Goal: Task Accomplishment & Management: Use online tool/utility

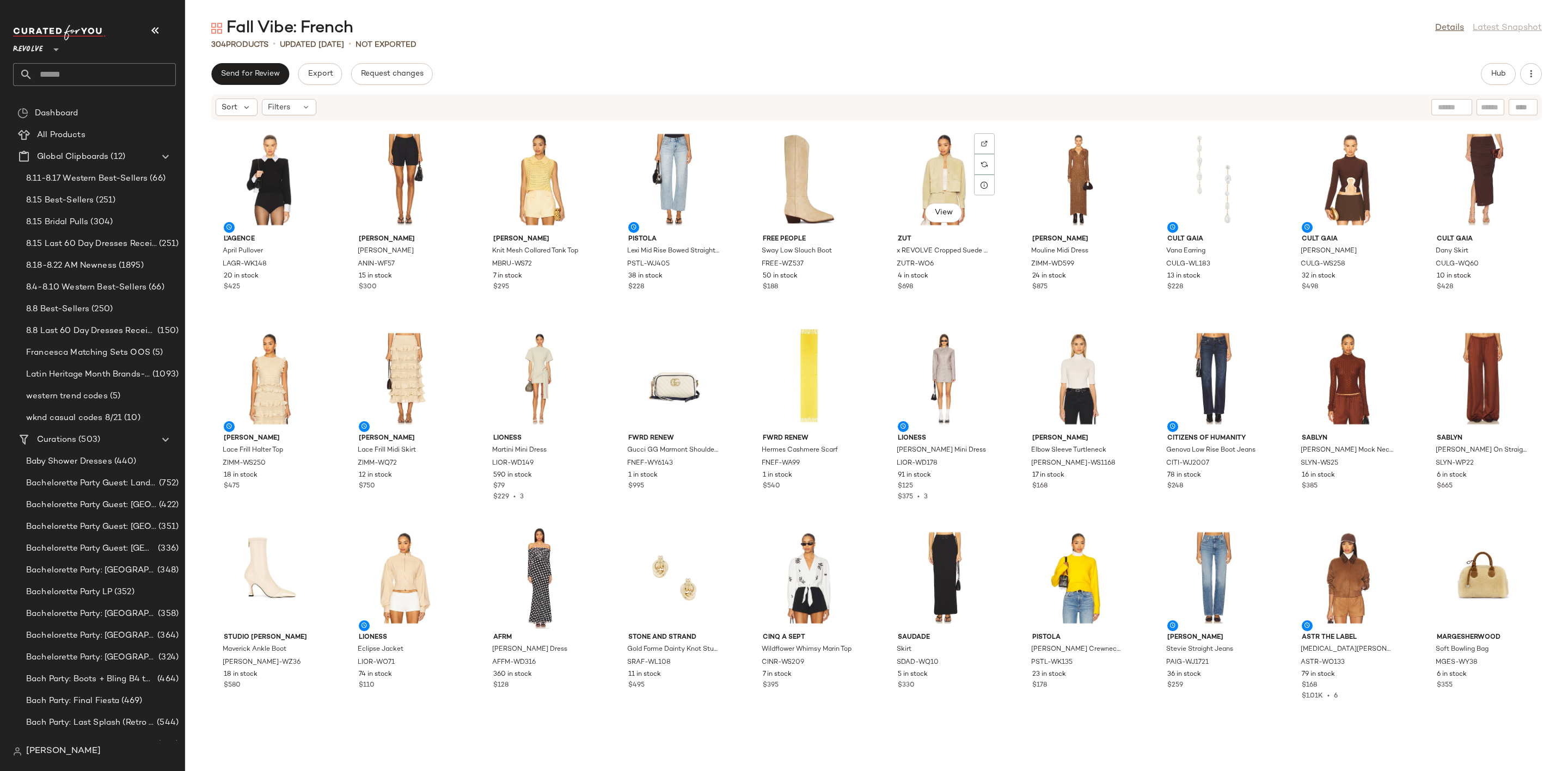
scroll to position [5540, 0]
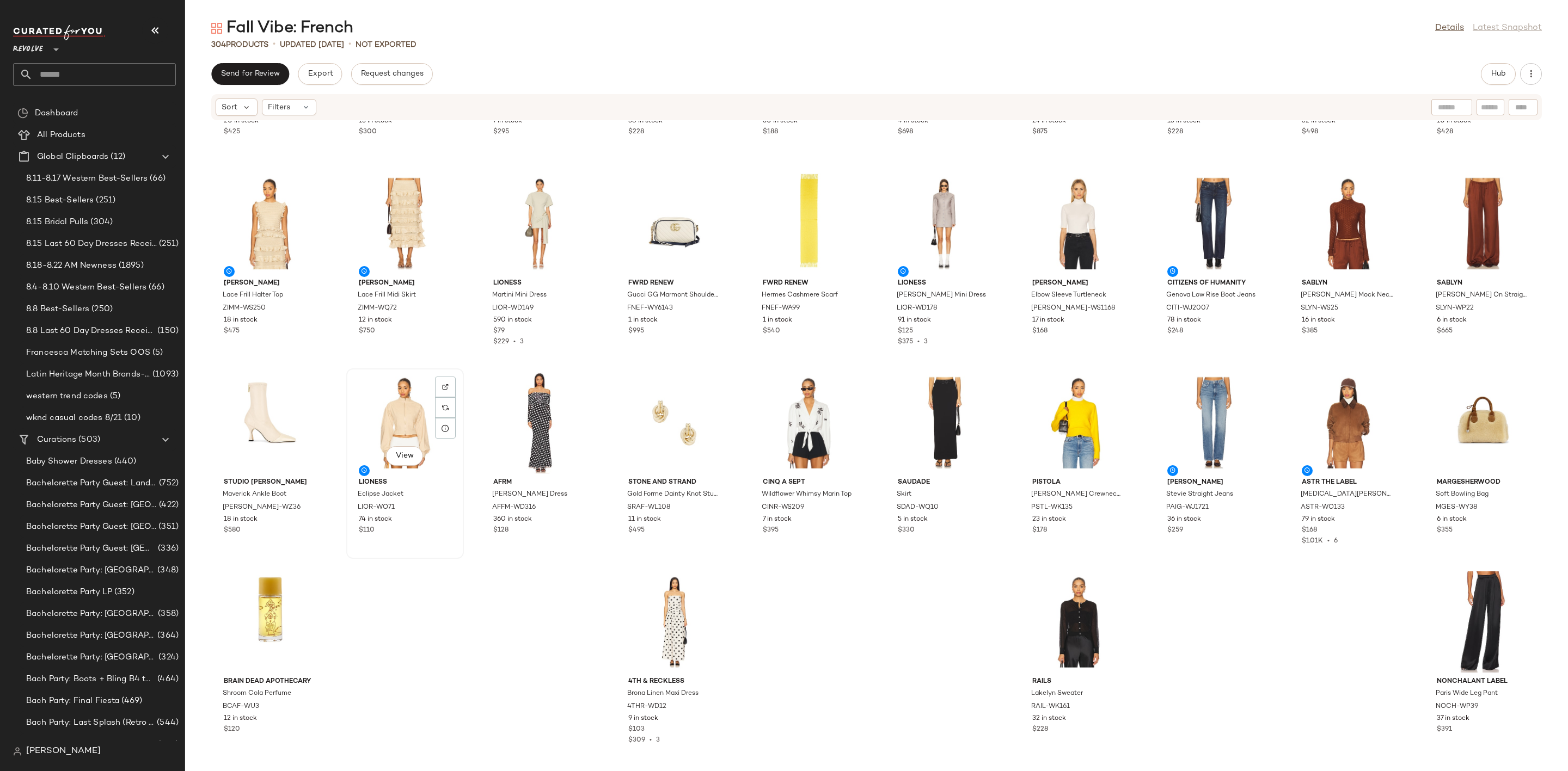
click at [374, 409] on div "View" at bounding box center [405, 423] width 110 height 101
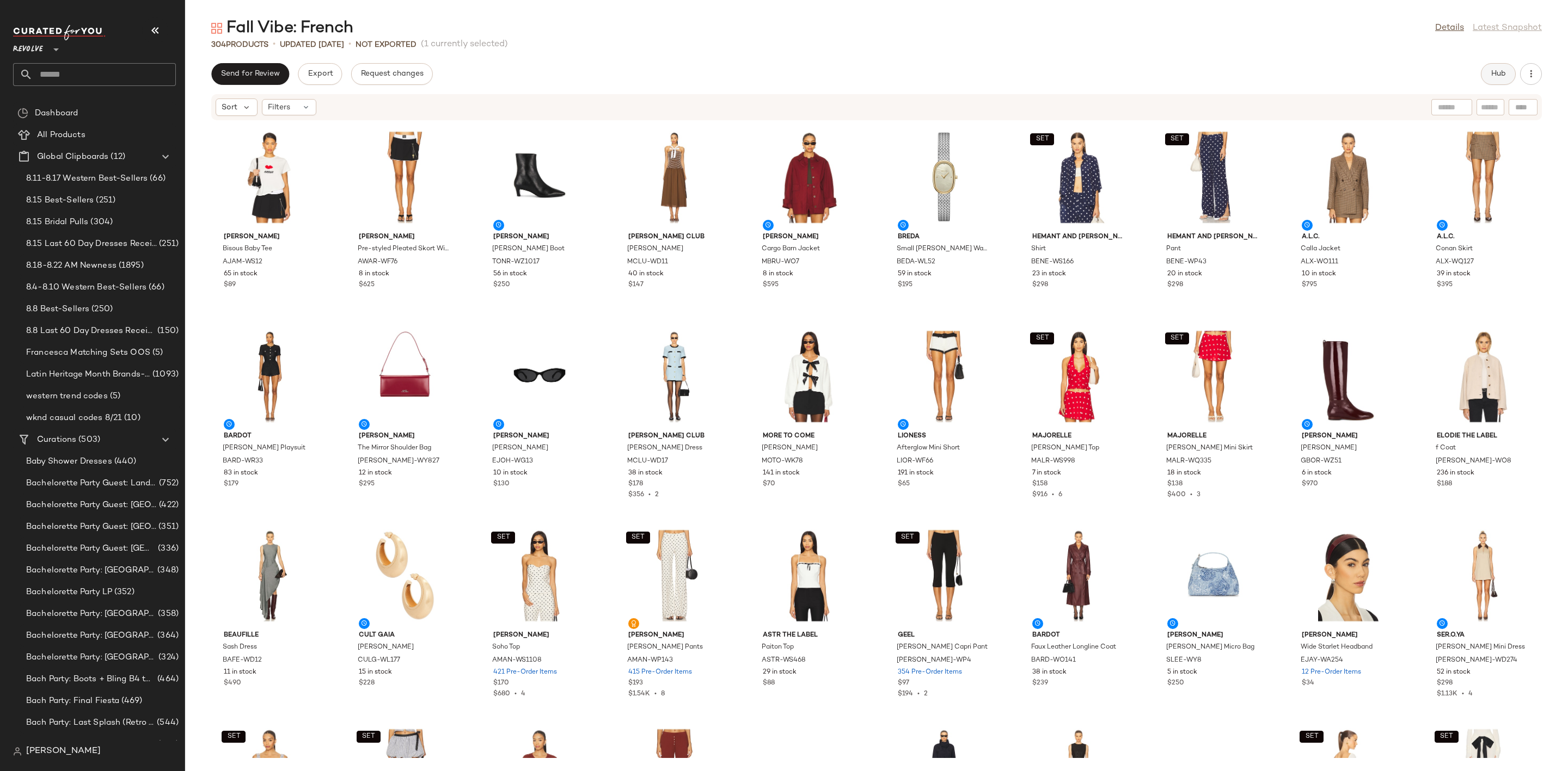
click at [1481, 77] on button "Hub" at bounding box center [1498, 74] width 35 height 22
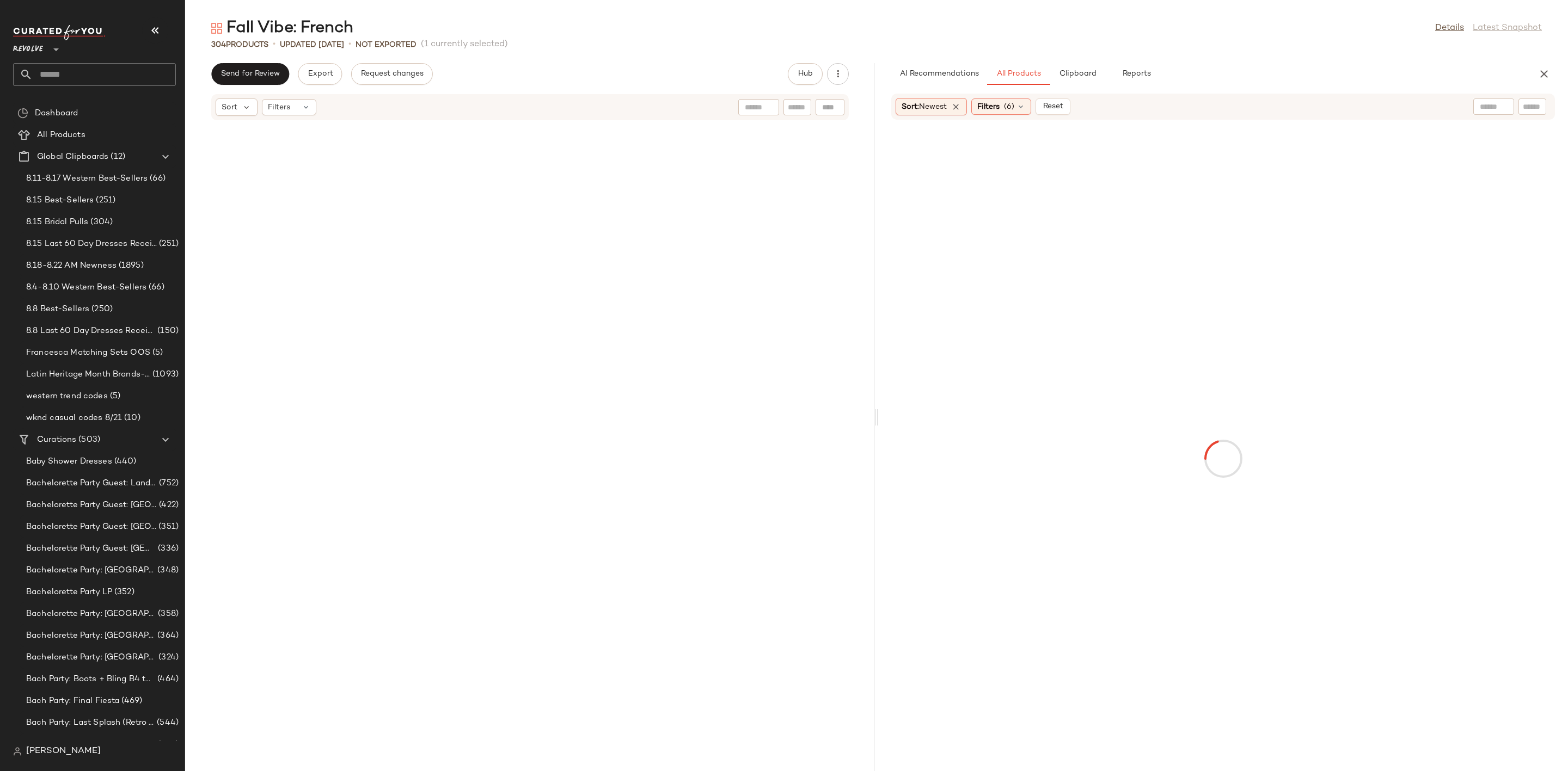
scroll to position [11353, 0]
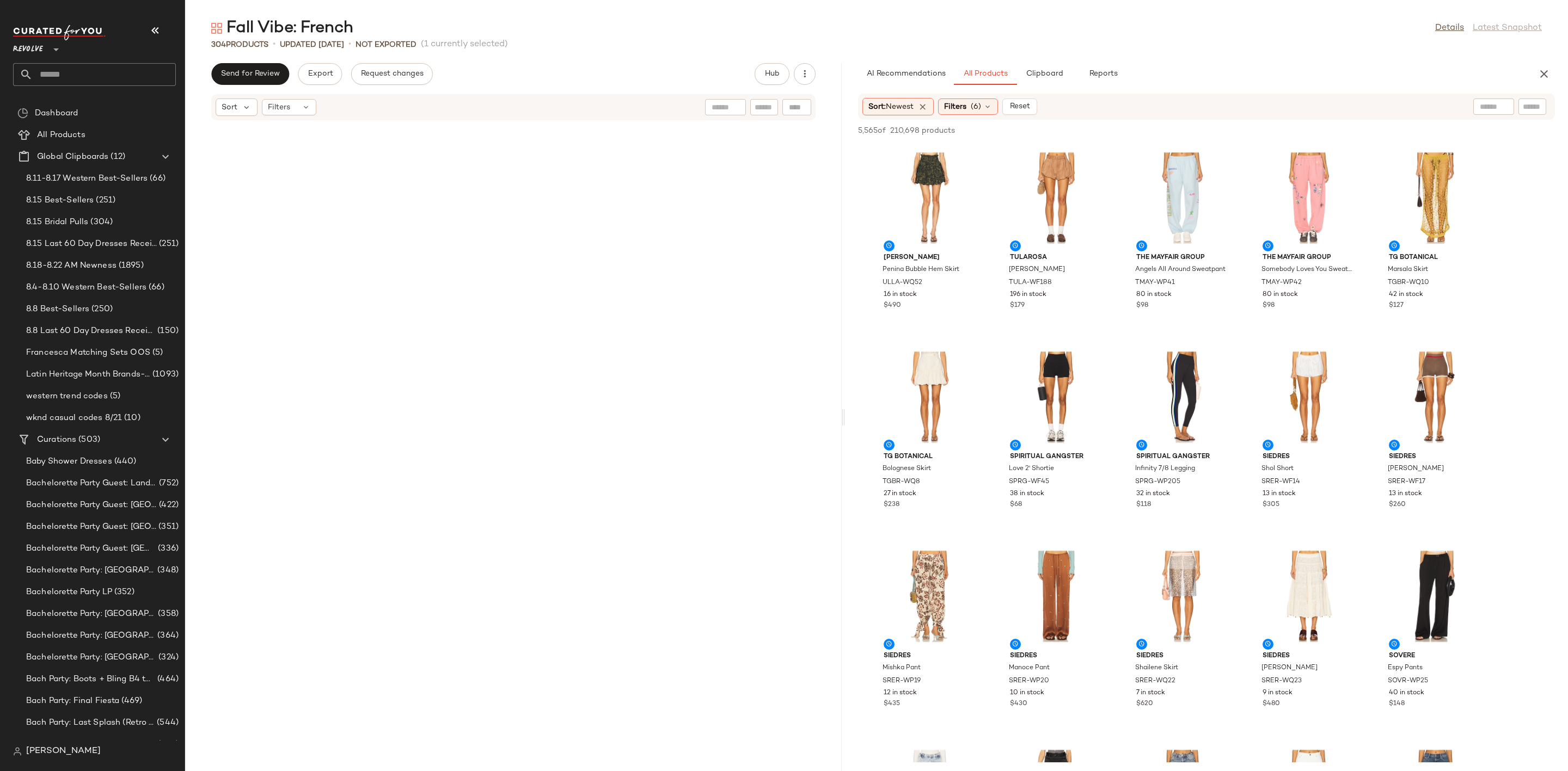
drag, startPoint x: 877, startPoint y: 423, endPoint x: 846, endPoint y: 431, distance: 32.0
click at [846, 431] on div "Fall Vibe: French Details Latest Snapshot 304 Products • updated Aug 21st • Not…" at bounding box center [876, 394] width 1383 height 754
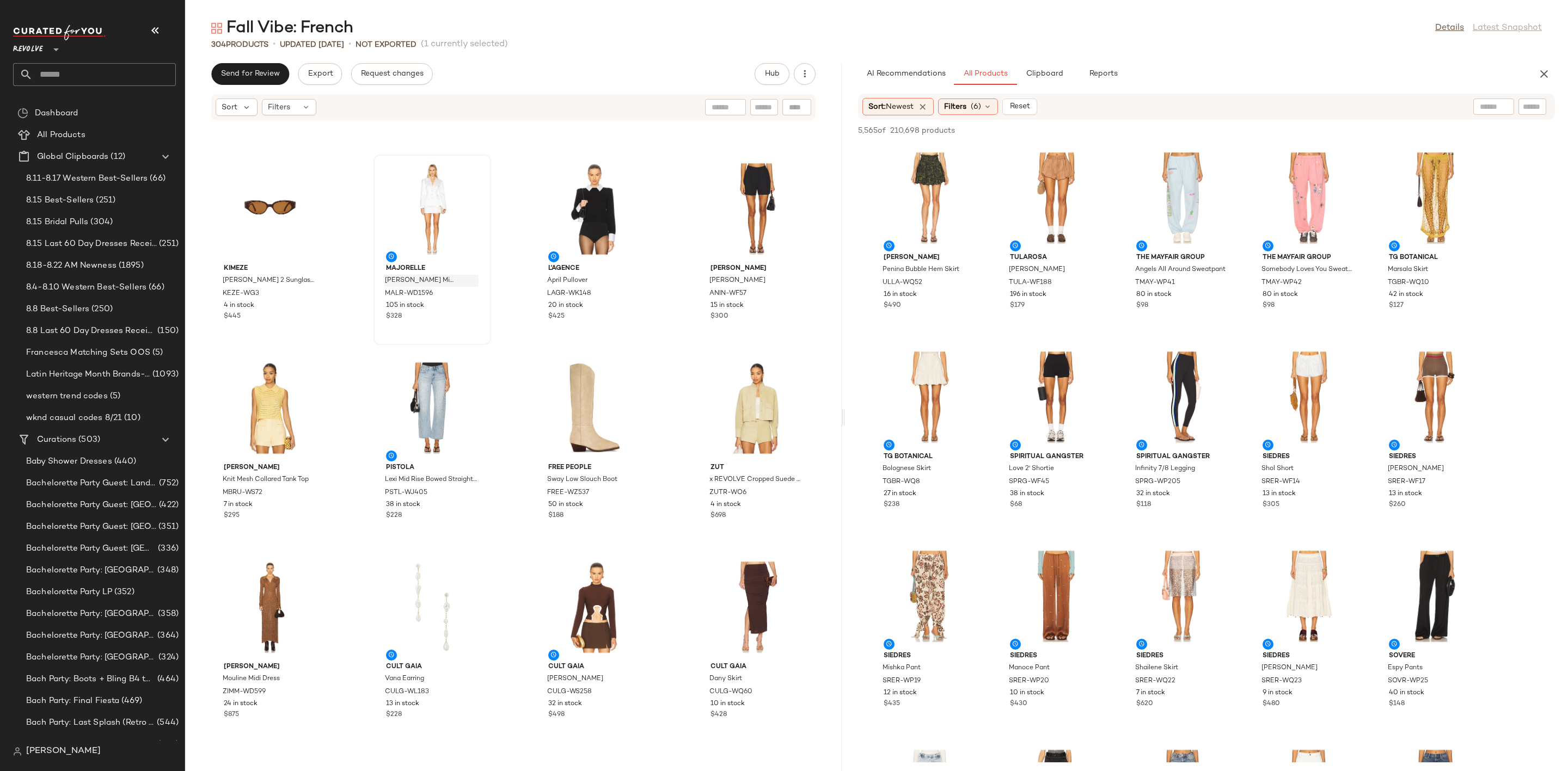
scroll to position [13115, 0]
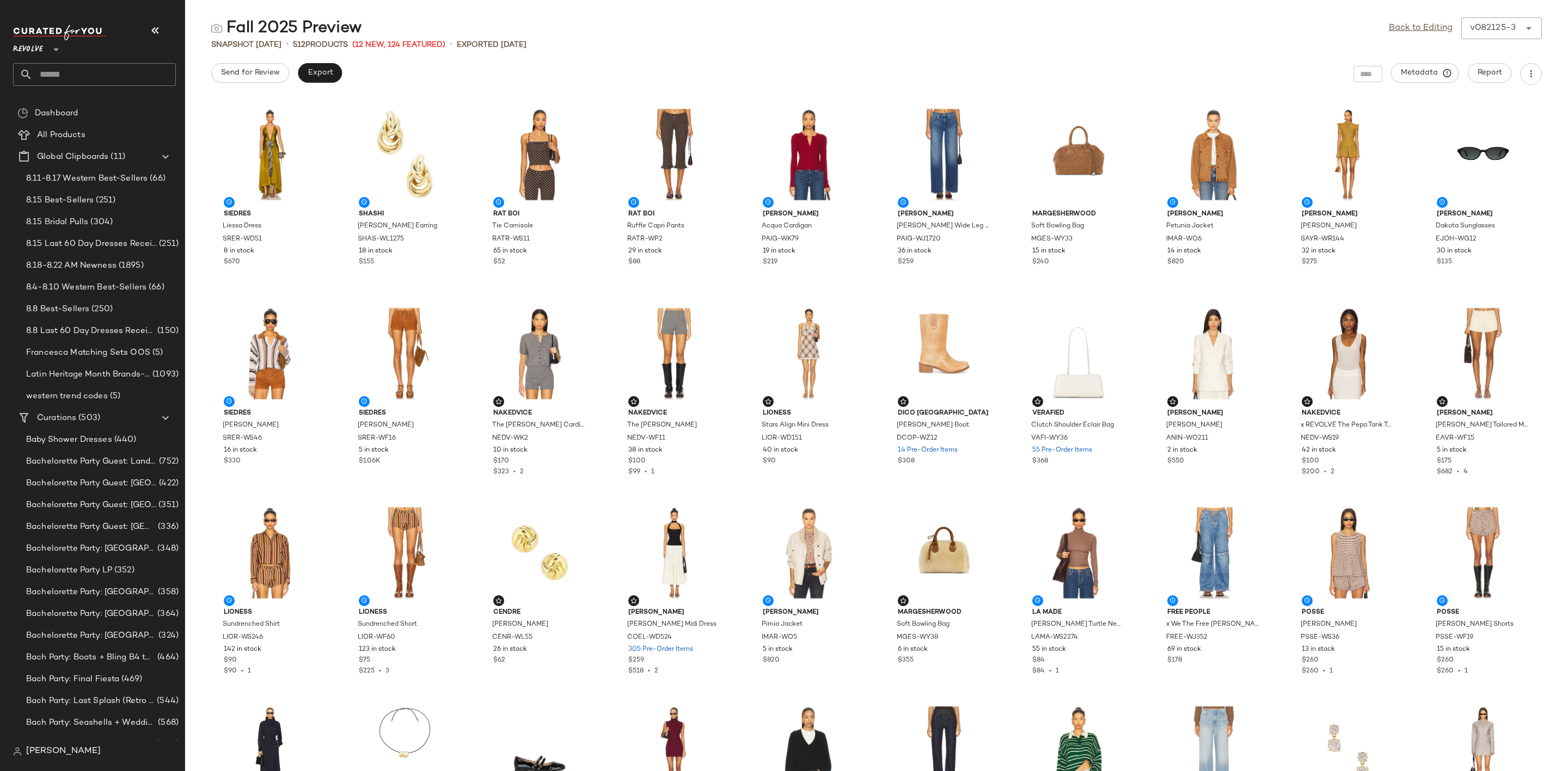
click at [90, 74] on input "text" at bounding box center [104, 75] width 143 height 23
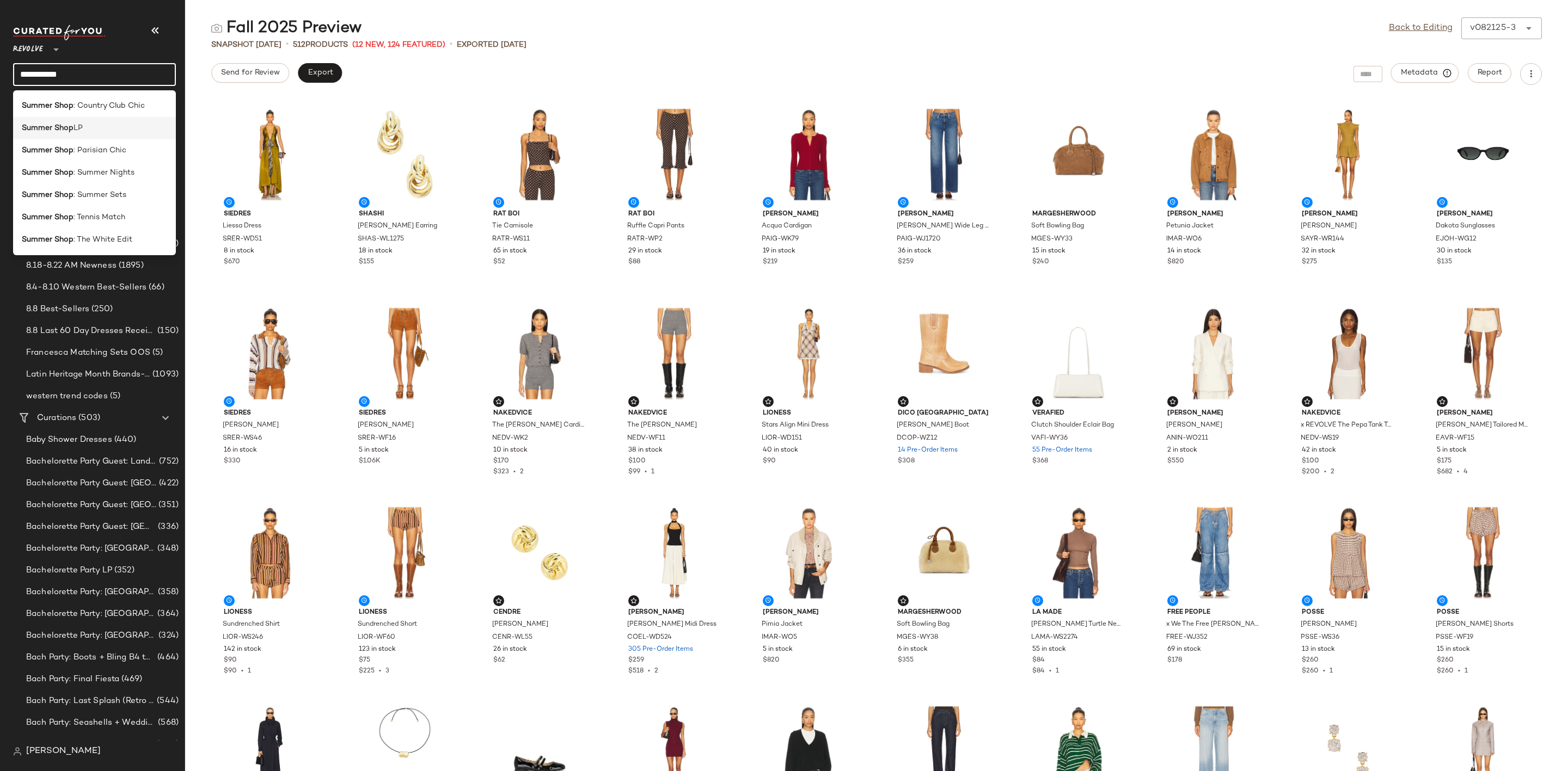
type input "**********"
click at [100, 130] on div "Summer Shop LP" at bounding box center [94, 128] width 145 height 12
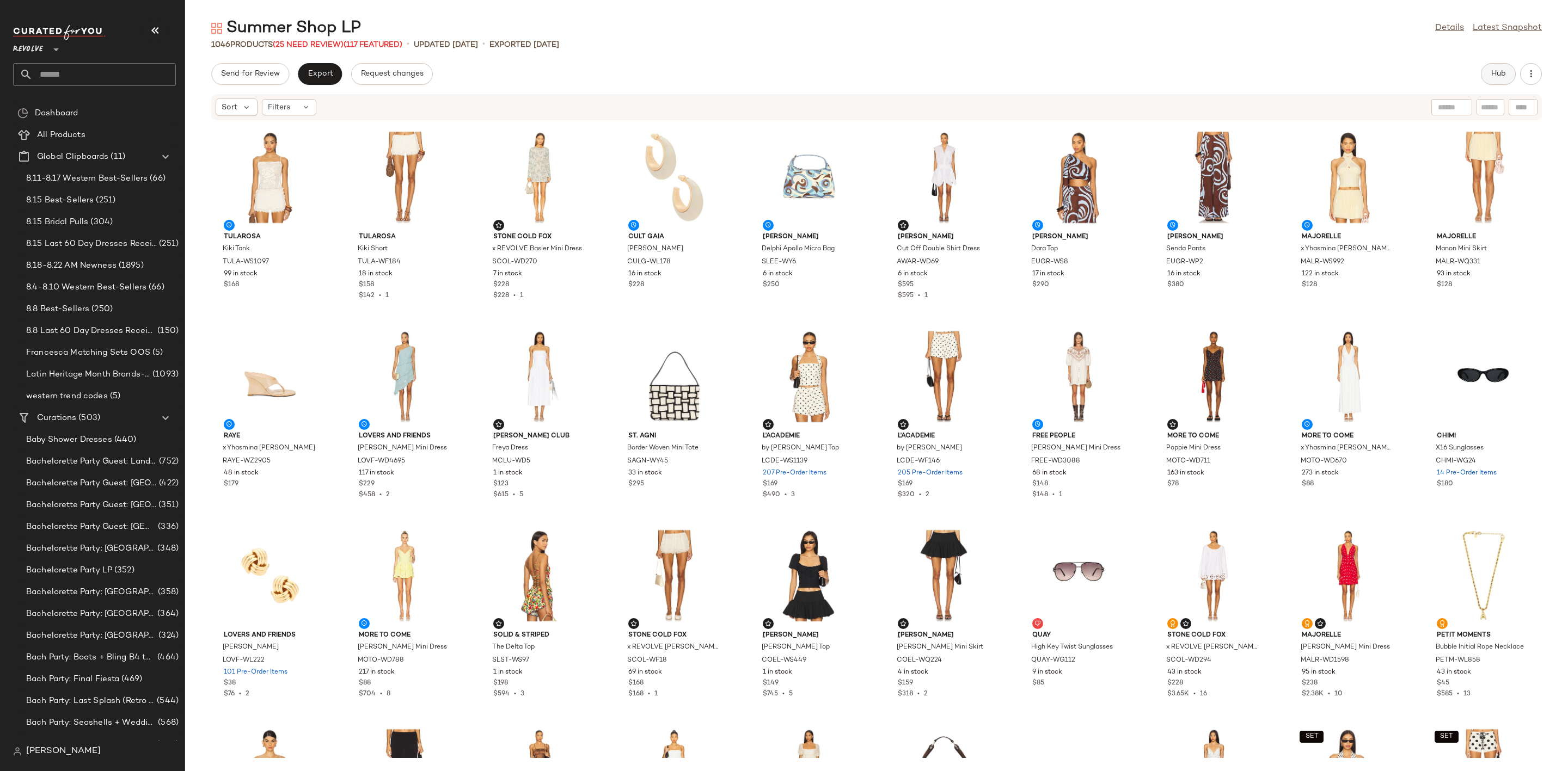
click at [1491, 74] on span "Hub" at bounding box center [1498, 74] width 15 height 9
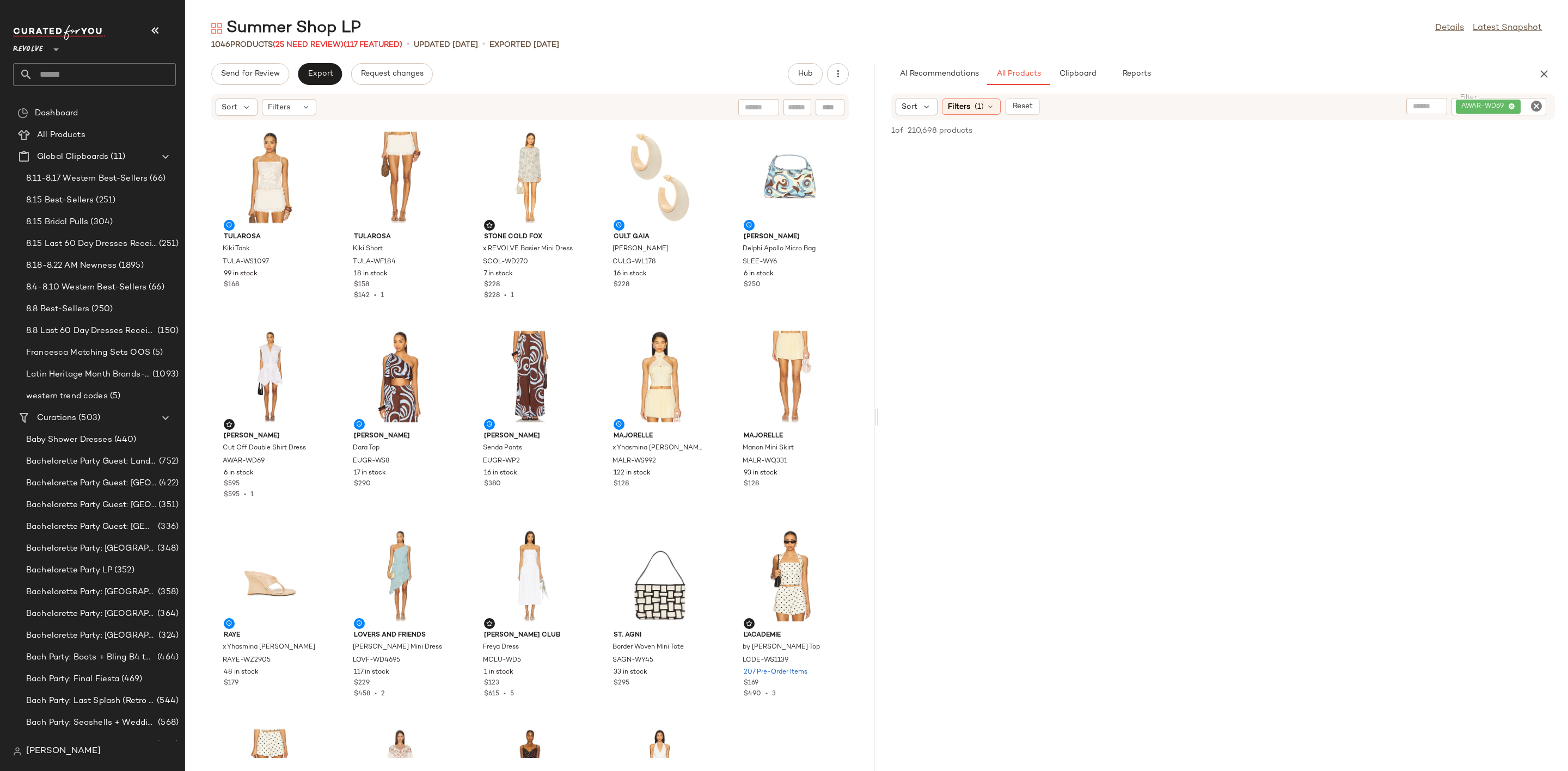
click at [1532, 104] on icon "Clear Filter" at bounding box center [1536, 106] width 13 height 13
paste input "**********"
type input "**********"
click at [985, 111] on div "Filters (1)" at bounding box center [971, 107] width 59 height 17
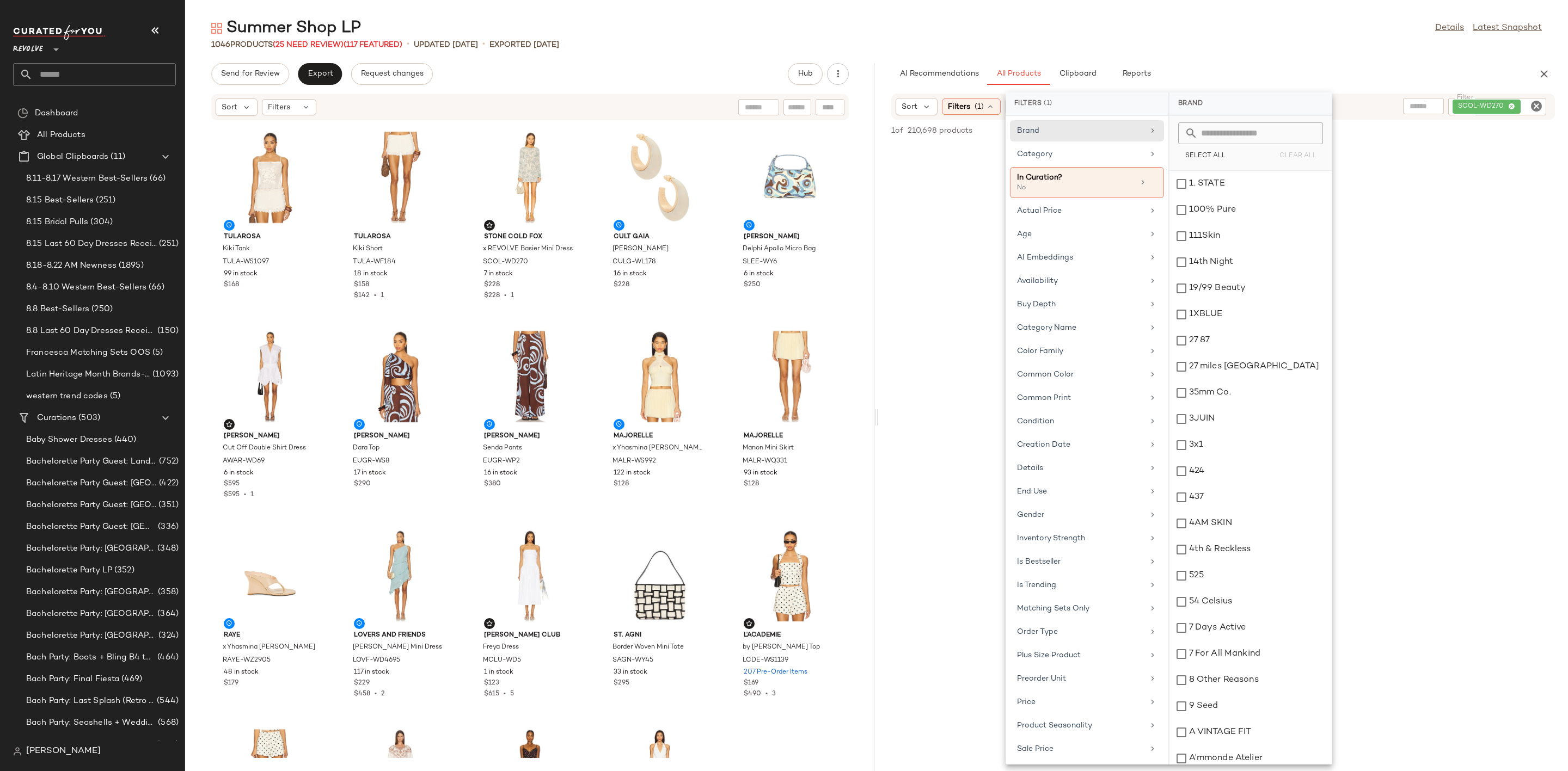
scroll to position [82, 0]
click at [1150, 183] on icon at bounding box center [1153, 182] width 8 height 8
click at [1281, 51] on div "Summer Shop LP Details Latest Snapshot 1046 Products (25 Need Review) (117 Feat…" at bounding box center [876, 394] width 1383 height 754
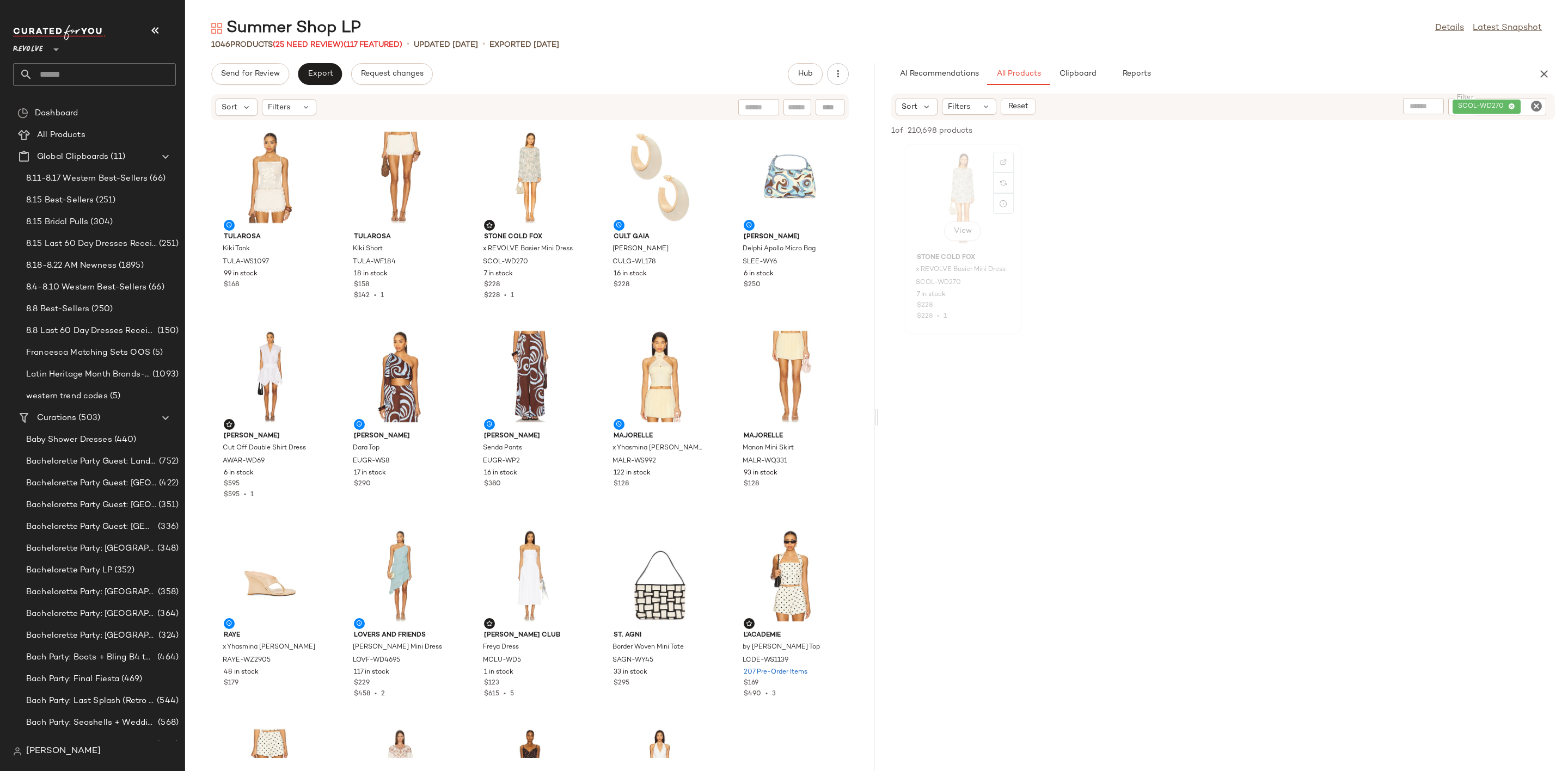
click at [950, 185] on div "View" at bounding box center [963, 198] width 110 height 101
click at [315, 74] on span "Export" at bounding box center [320, 74] width 26 height 9
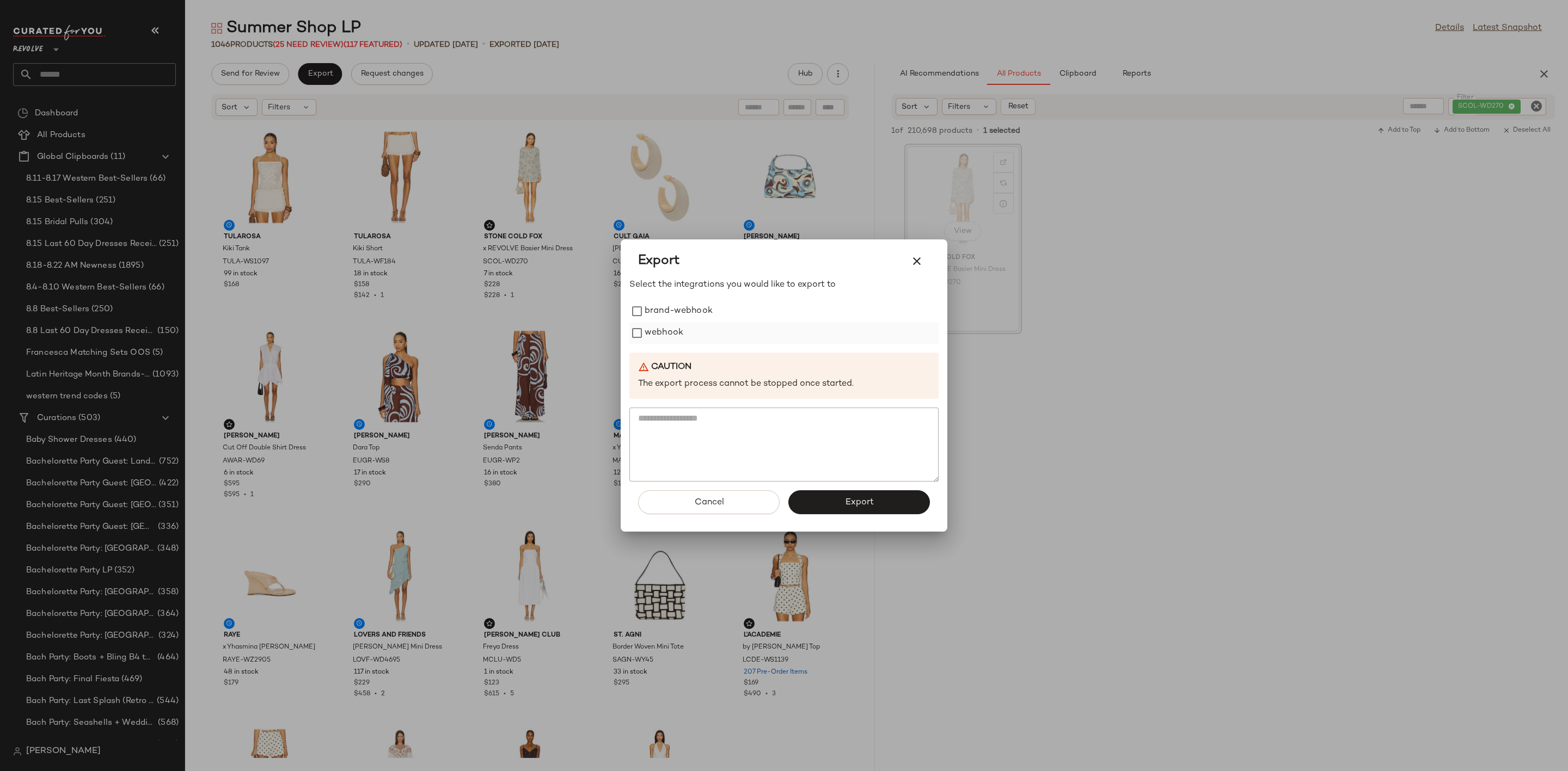
click at [671, 335] on label "webhook" at bounding box center [664, 333] width 38 height 22
click at [865, 503] on span "Export" at bounding box center [858, 502] width 29 height 10
